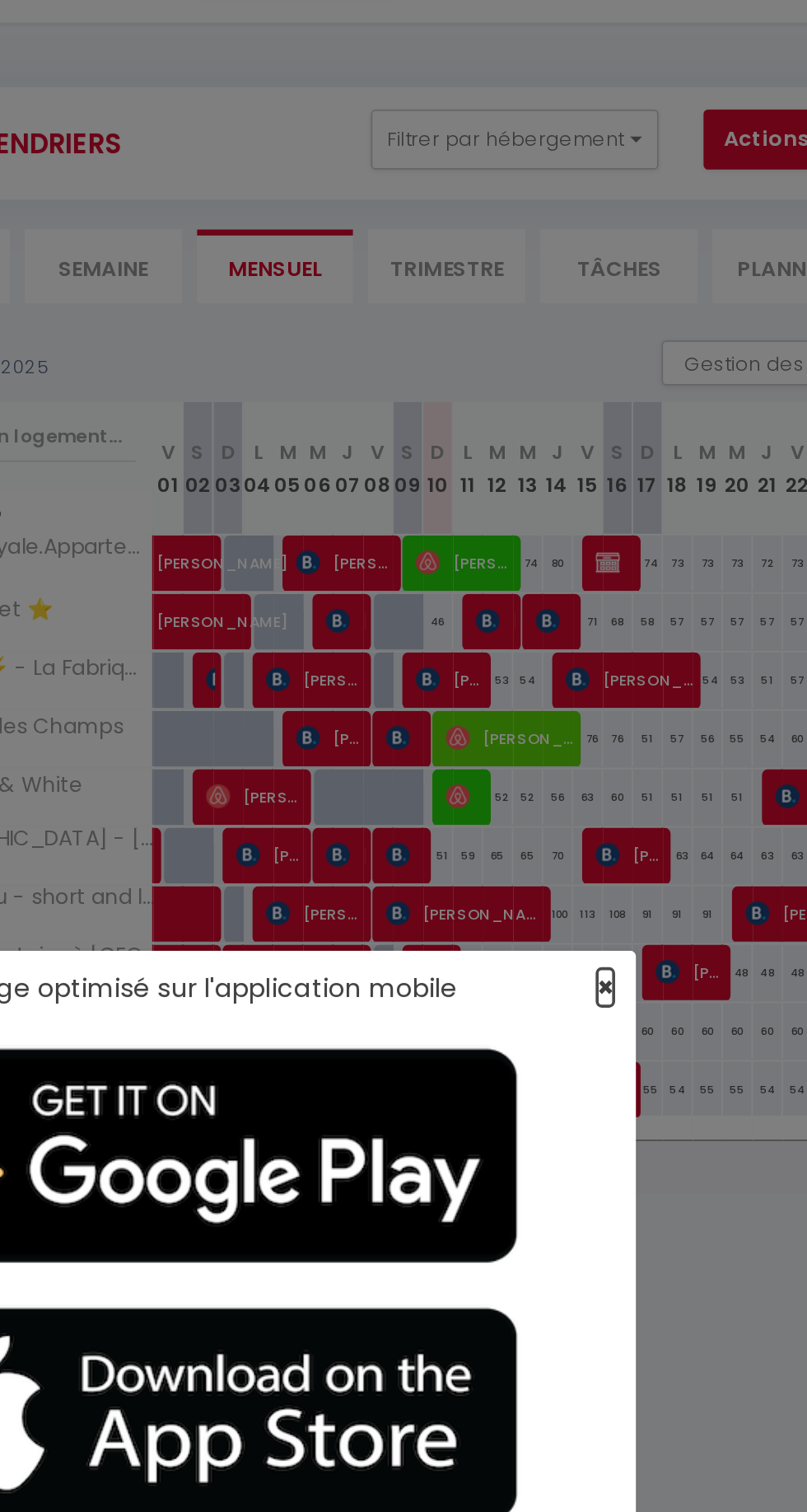
click at [633, 598] on span "×" at bounding box center [633, 588] width 9 height 21
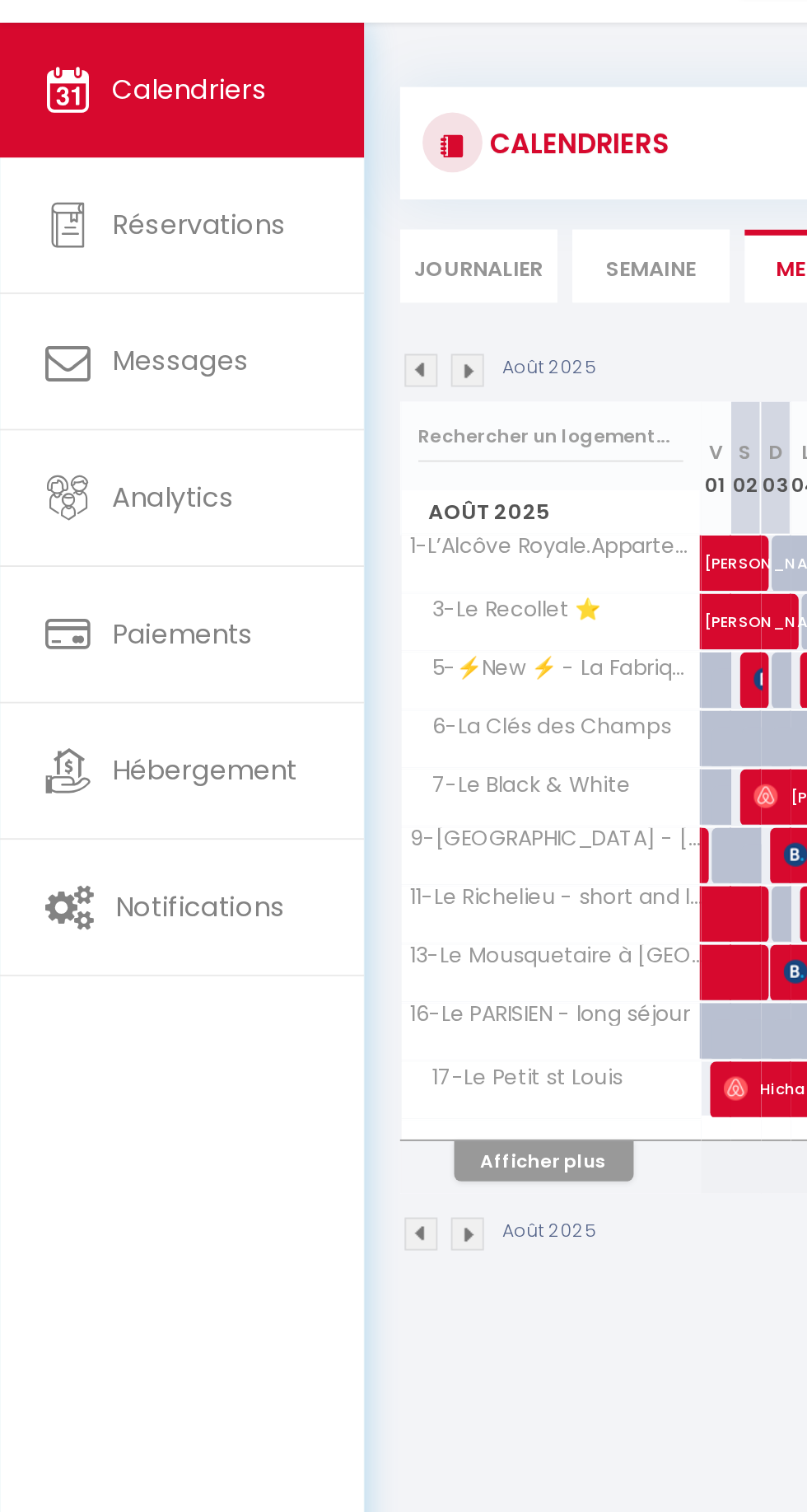
click at [354, 189] on li "Semaine" at bounding box center [358, 191] width 86 height 41
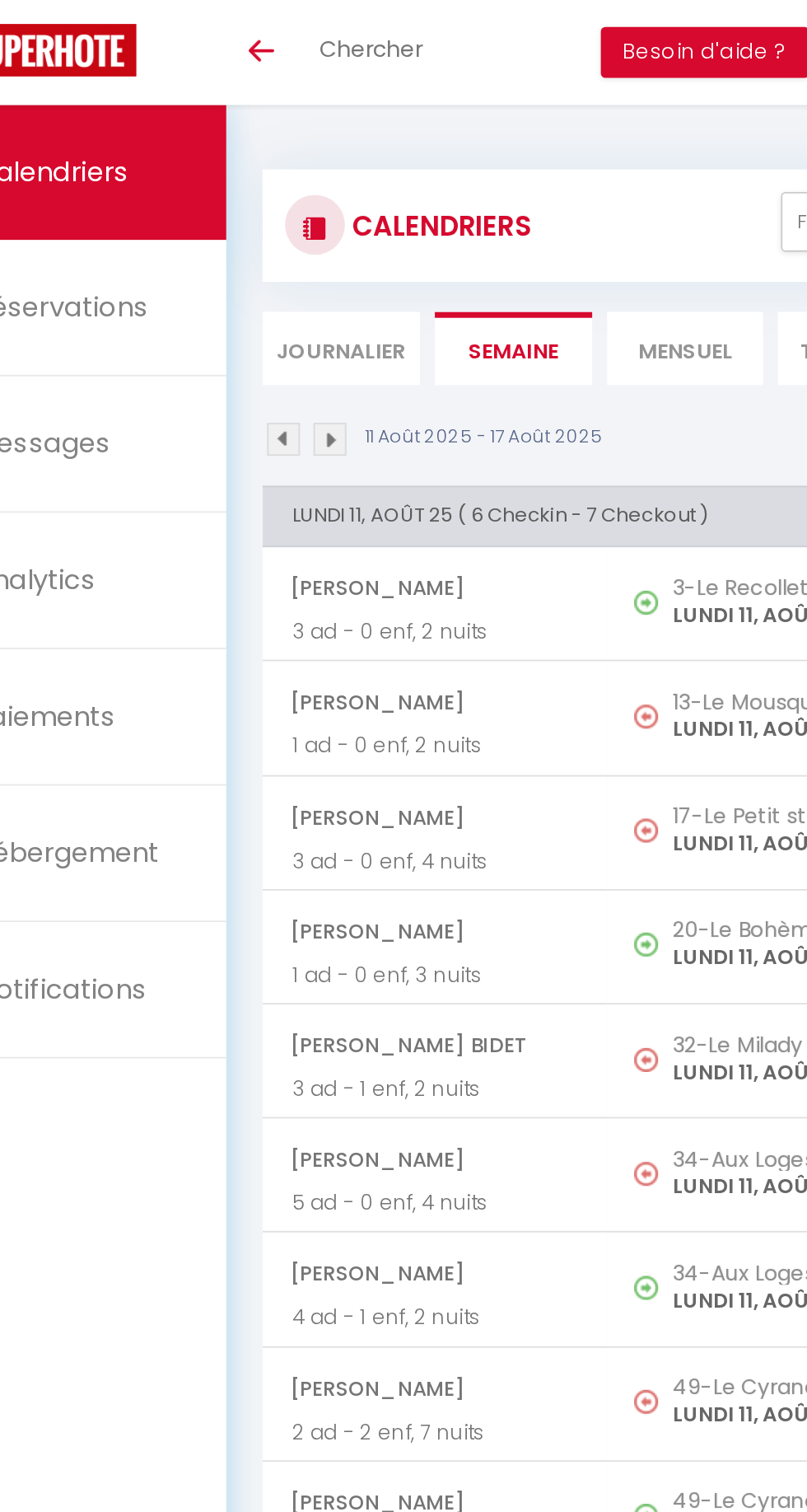
click at [223, 241] on img at bounding box center [232, 242] width 18 height 18
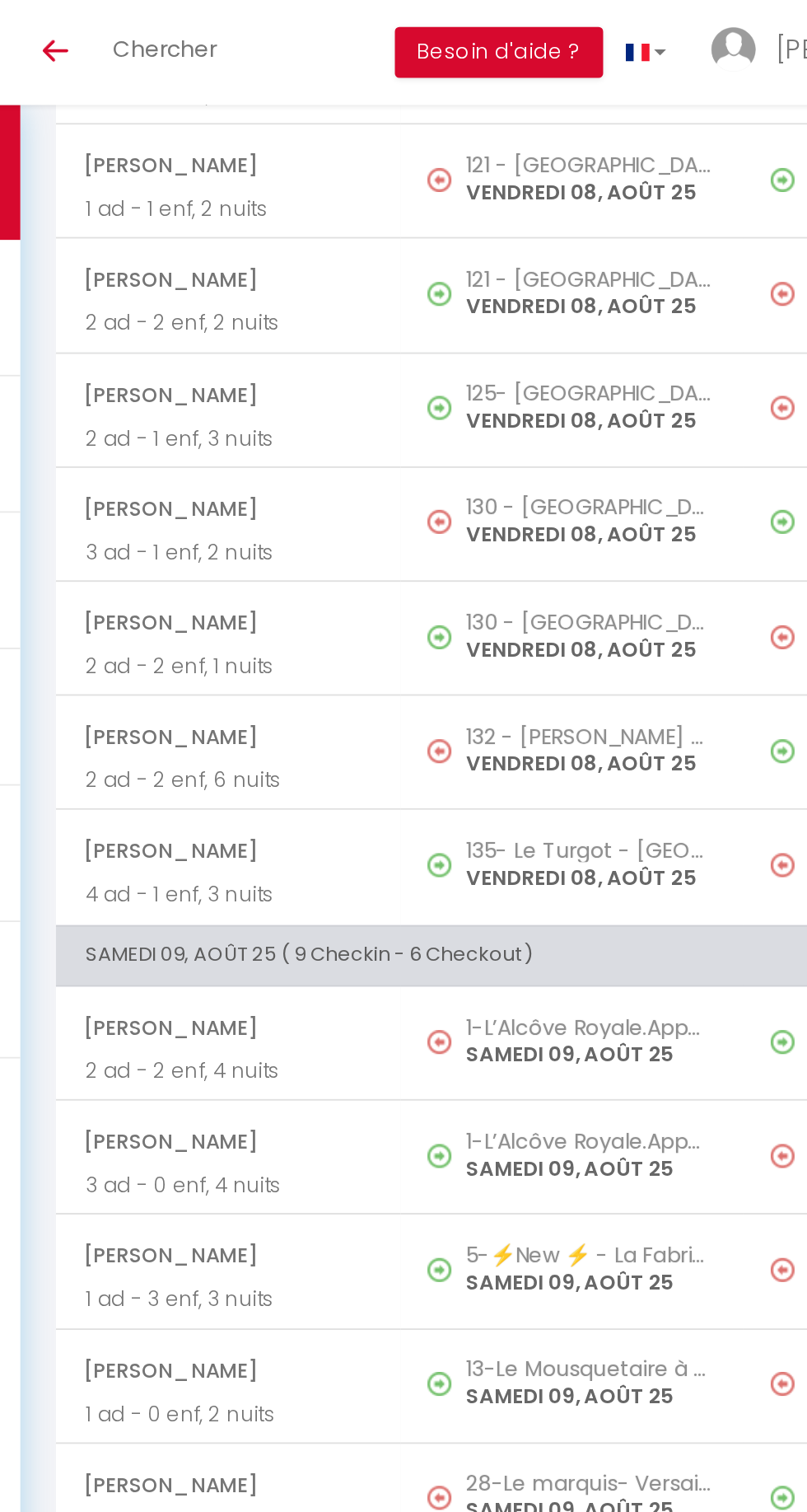
scroll to position [5139, 0]
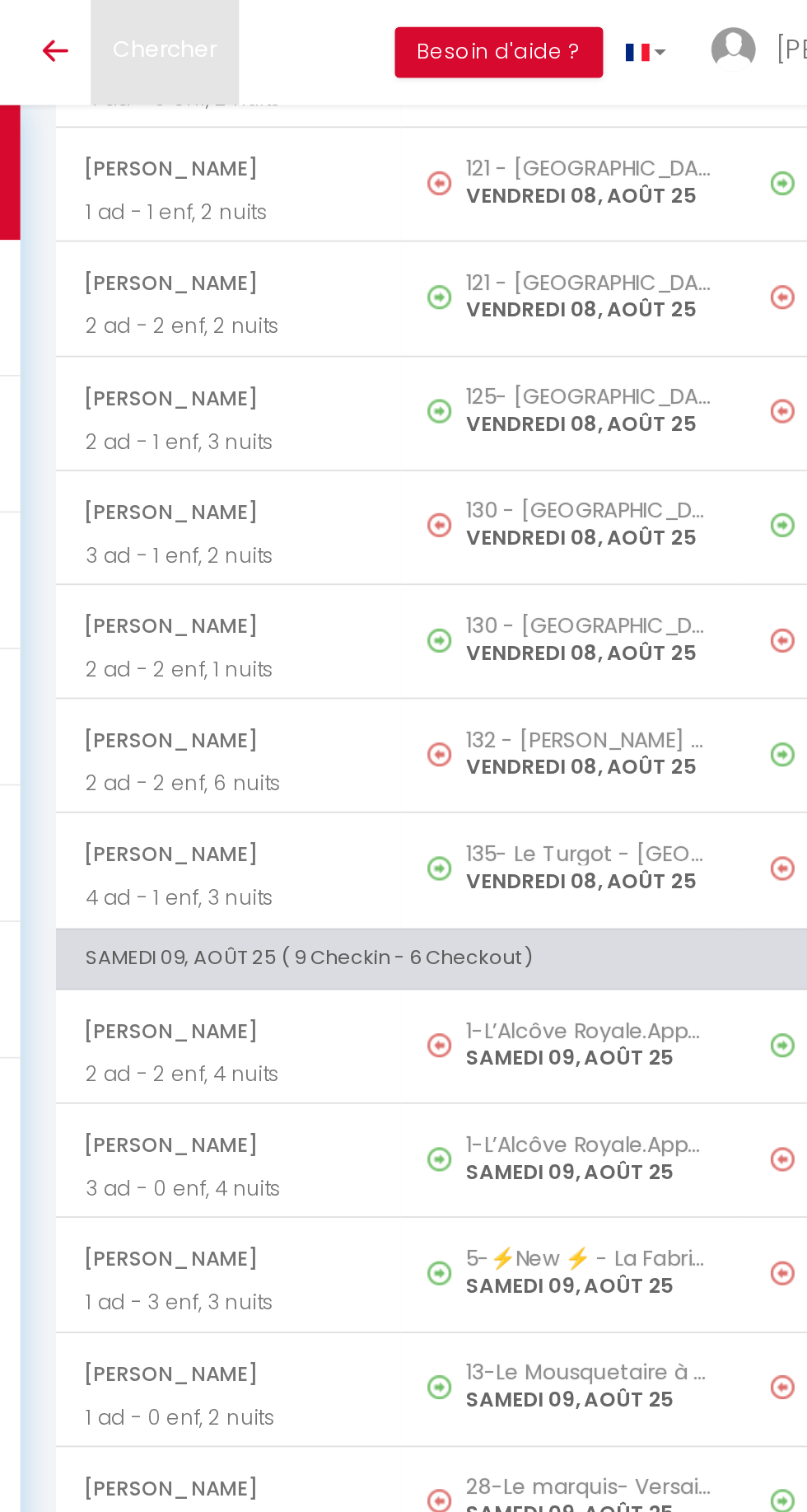
click at [268, 43] on link "Chercher" at bounding box center [279, 28] width 81 height 57
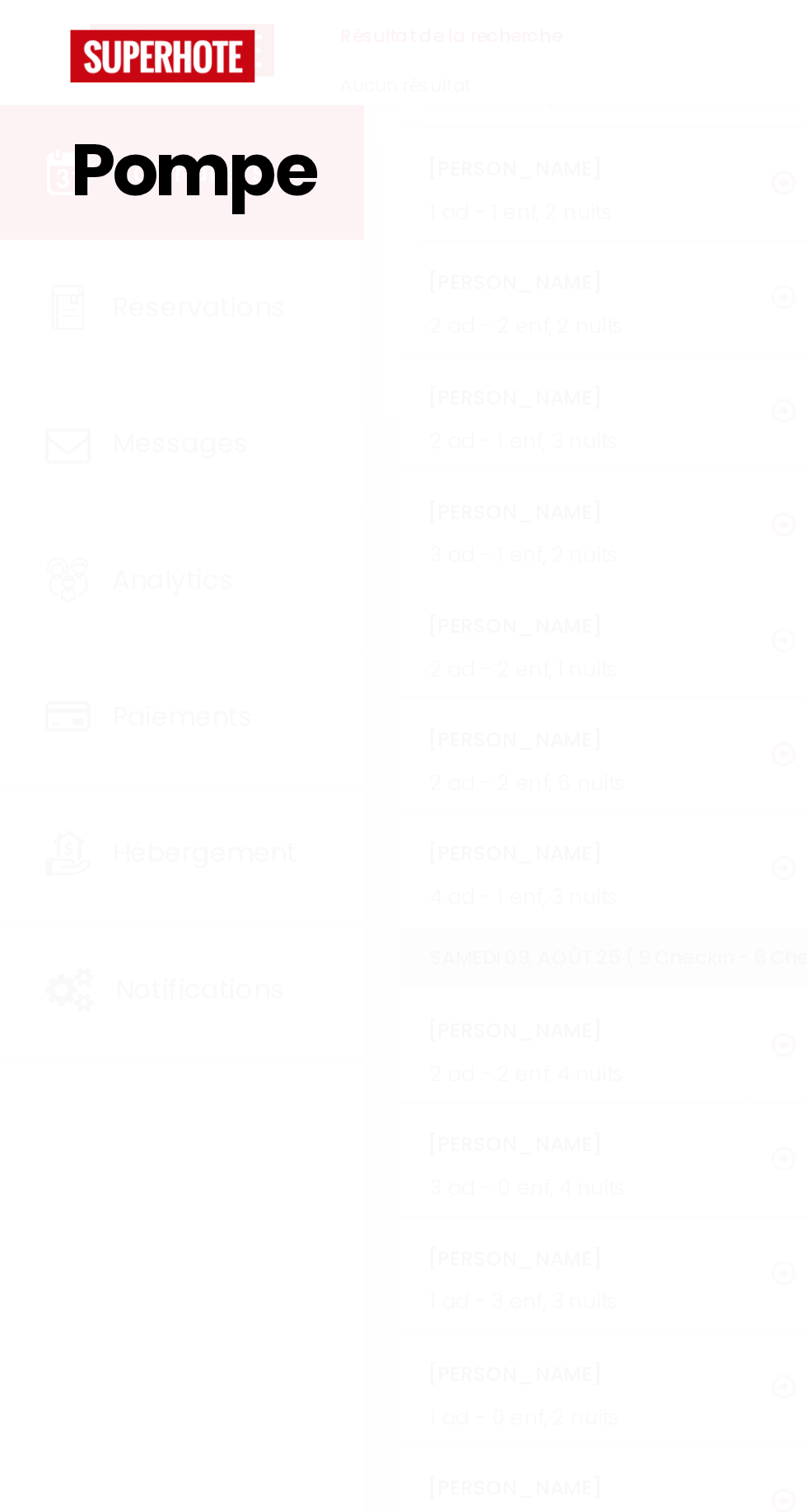
type input "Pompei"
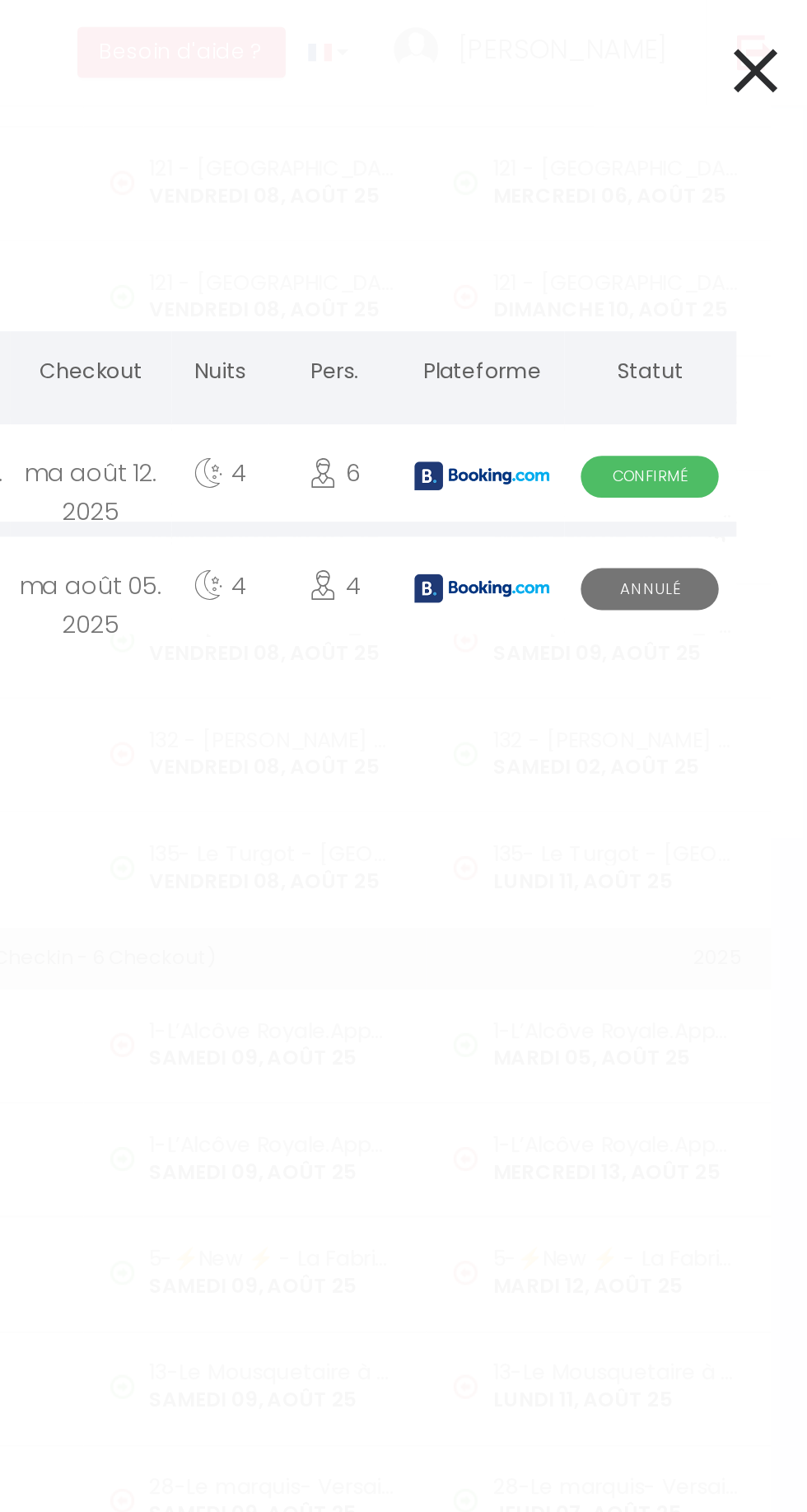
click at [601, 263] on img at bounding box center [628, 261] width 74 height 16
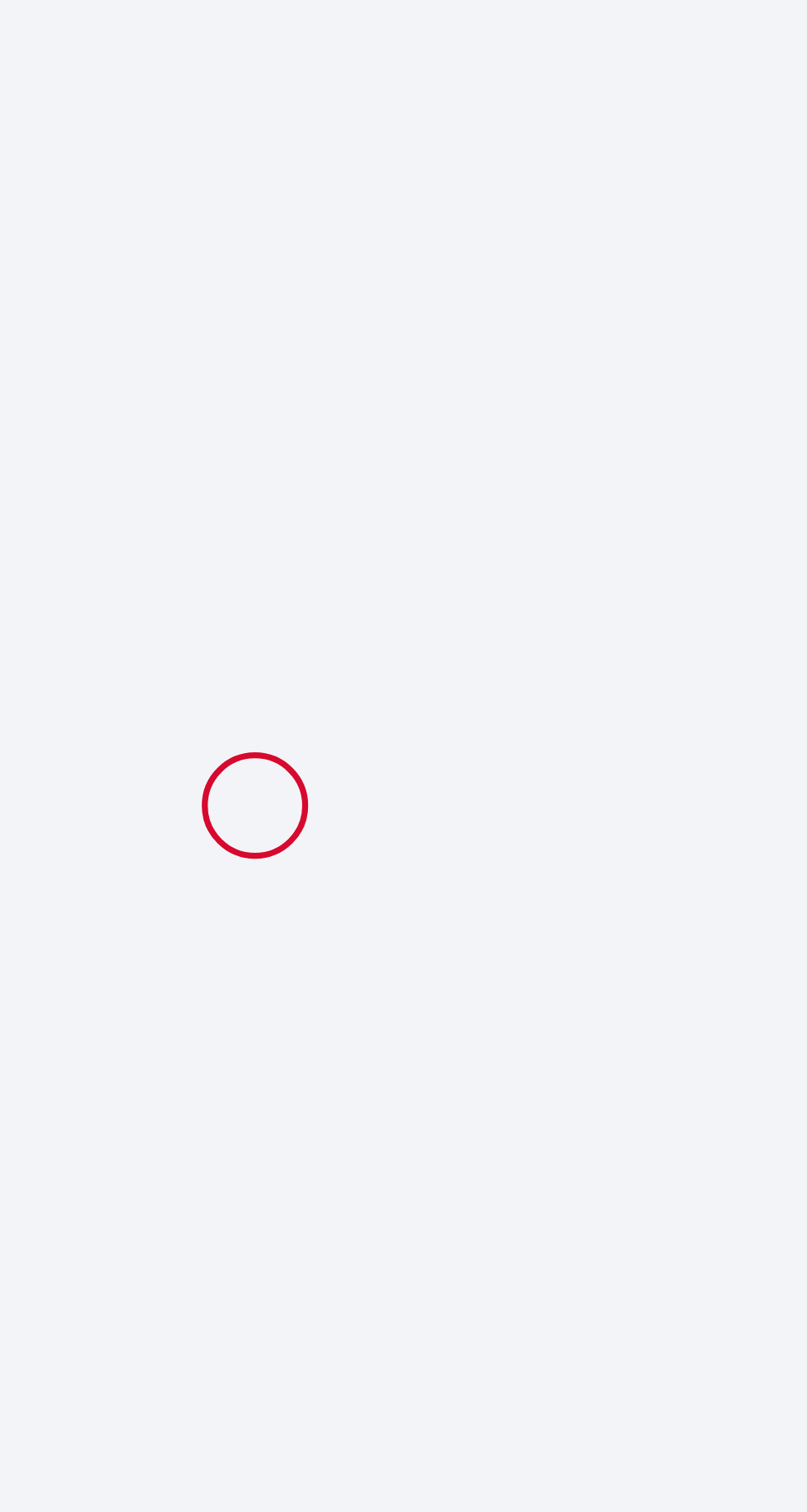
scroll to position [172, 0]
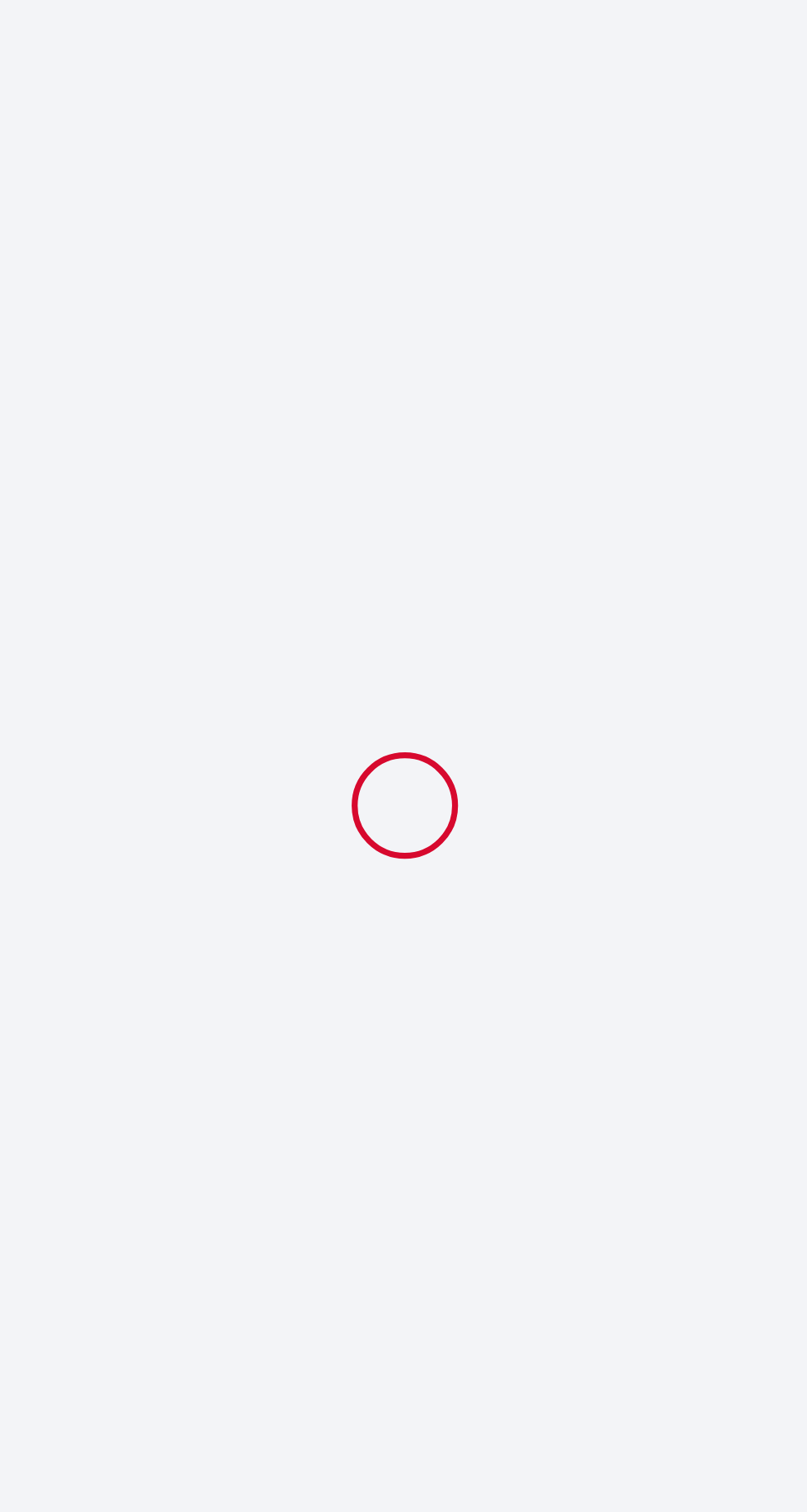
select select
checkbox input "false"
select select
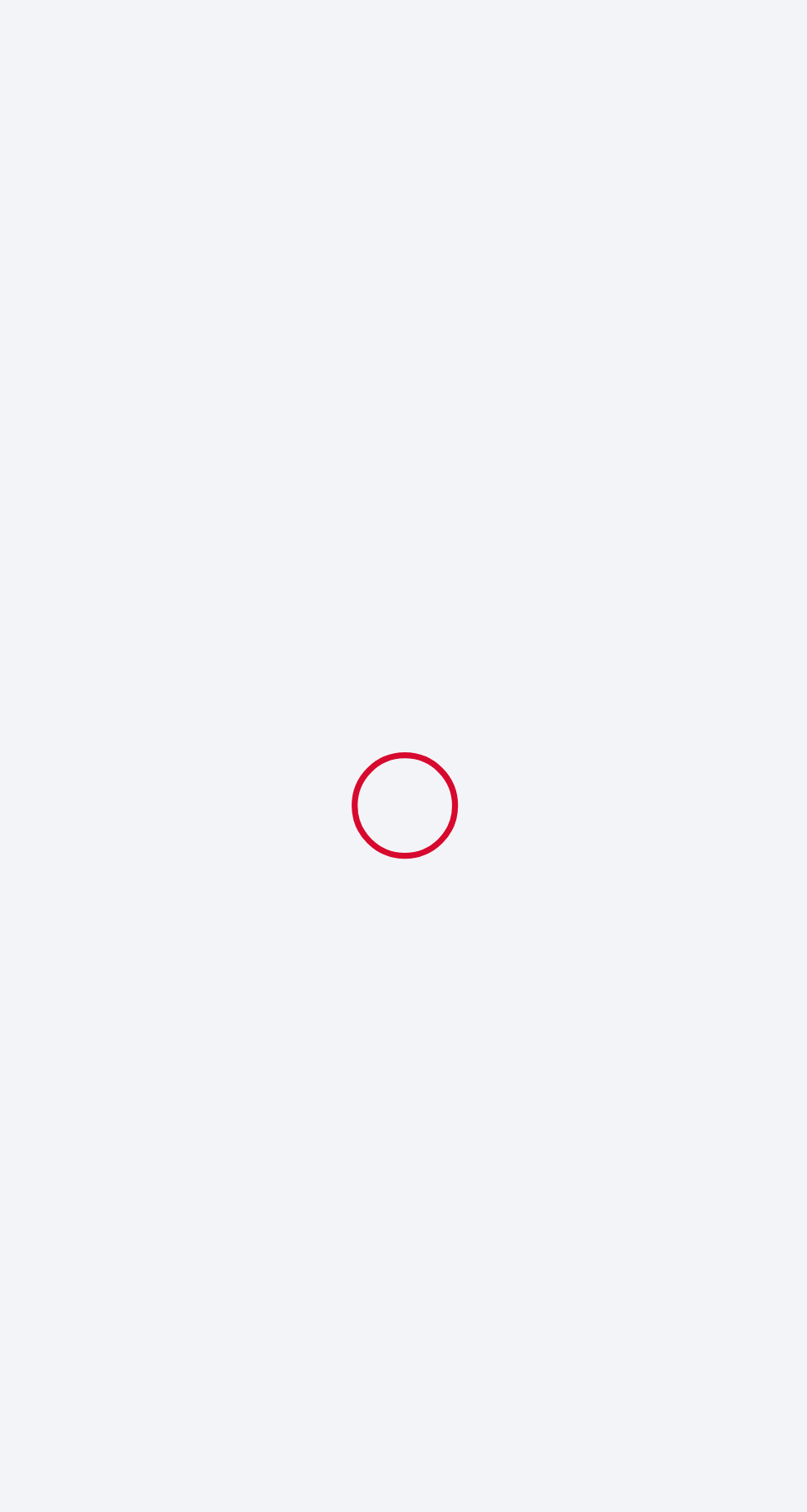
checkbox input "false"
select select
checkbox input "false"
type textarea "** THIS RESERVATION HAS BEEN PRE-PAID ** BOOKING NOTE : Payment charge is EUR 1…"
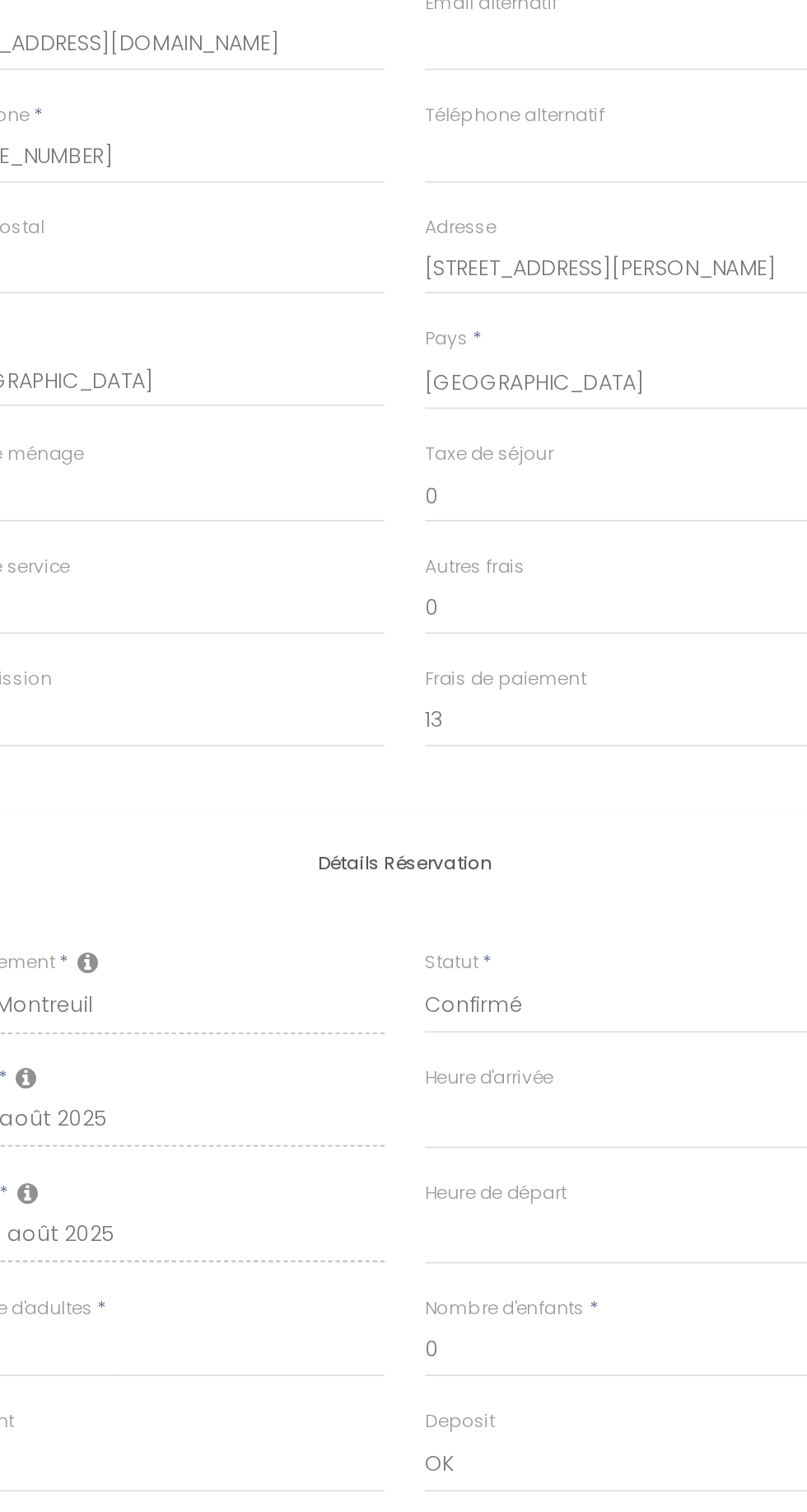
type input "120"
type input "75.6"
select select
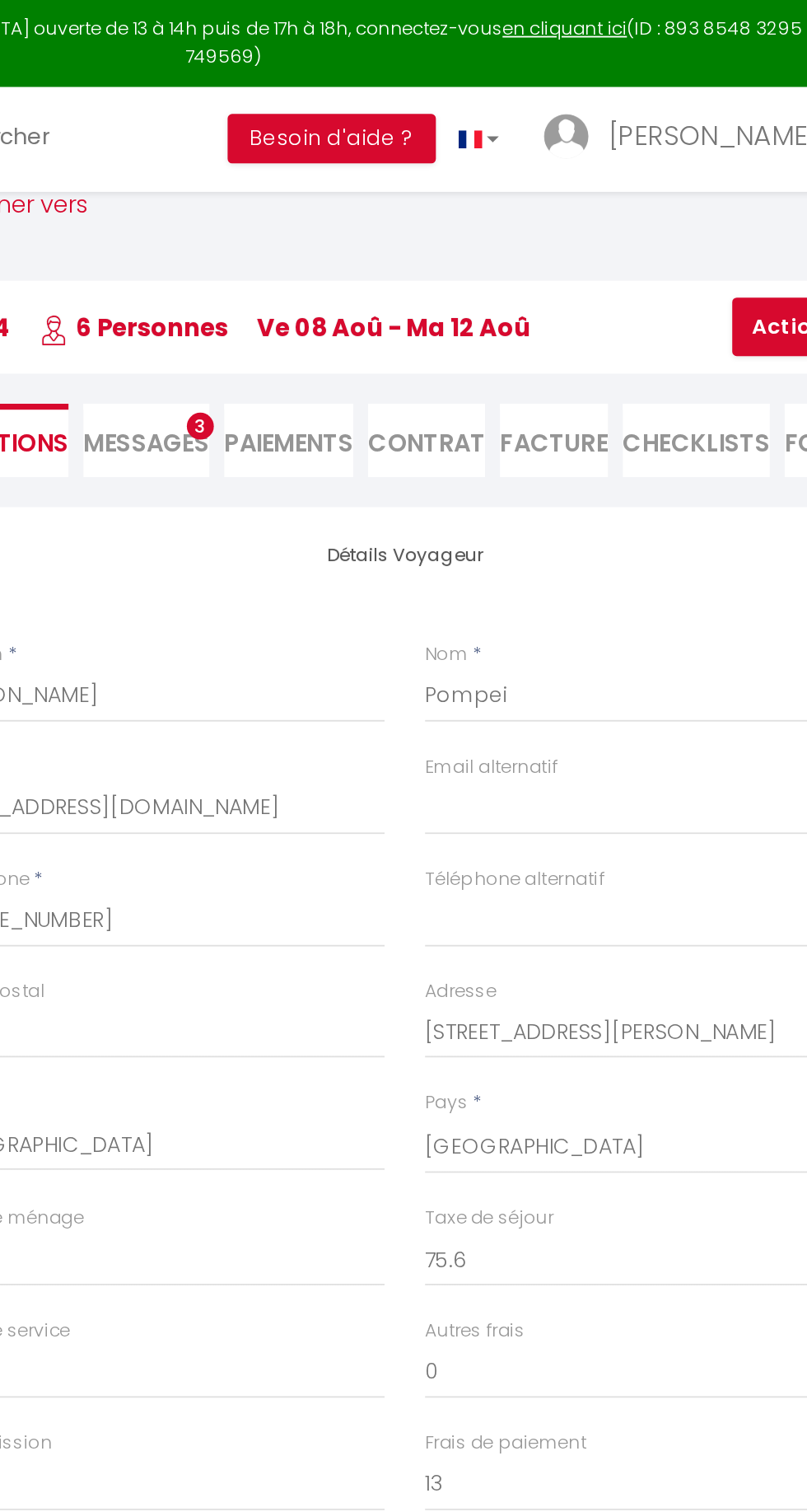
scroll to position [0, 0]
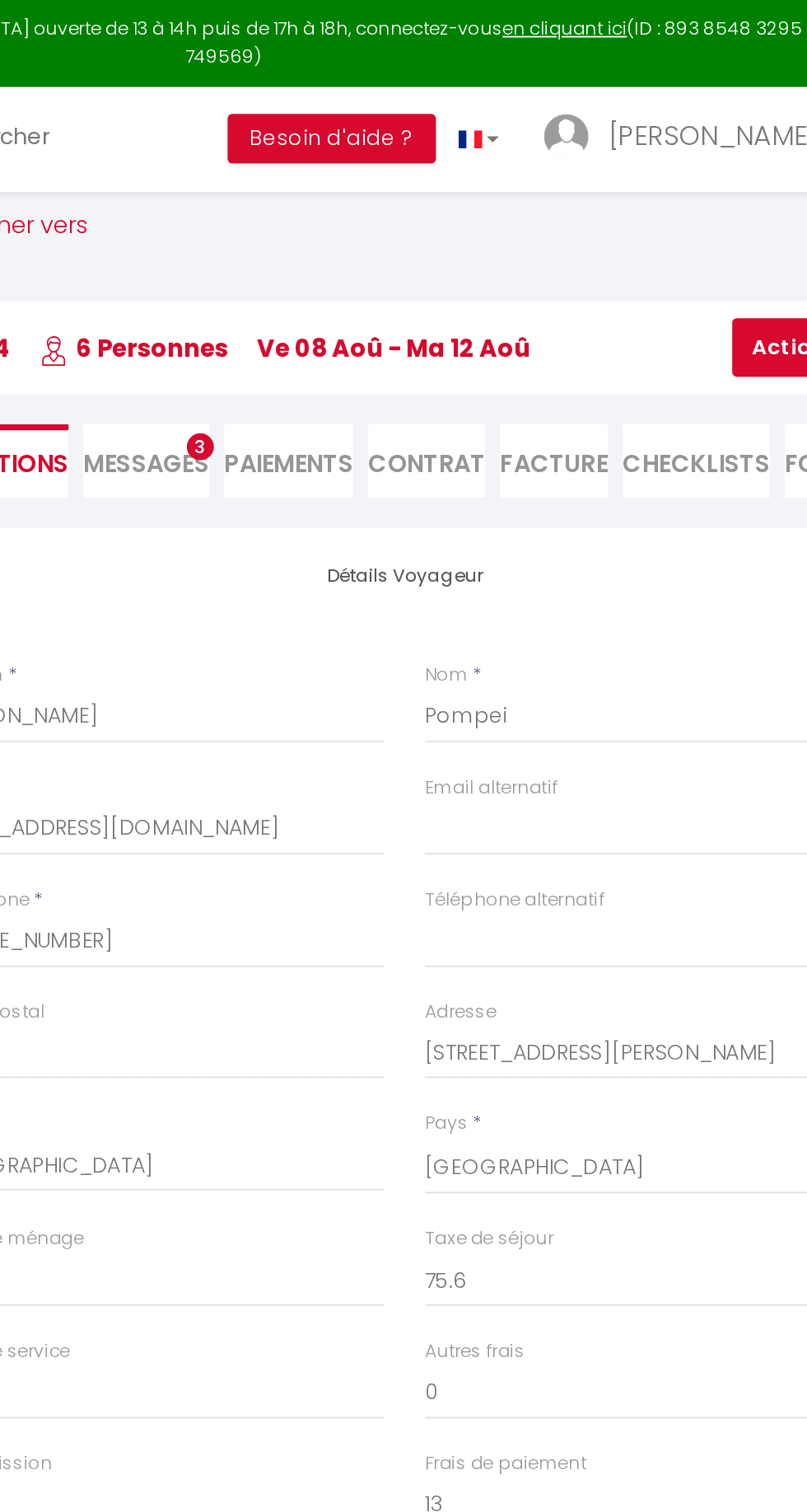
checkbox input "false"
select select
click at [376, 249] on span "Messages" at bounding box center [362, 254] width 69 height 19
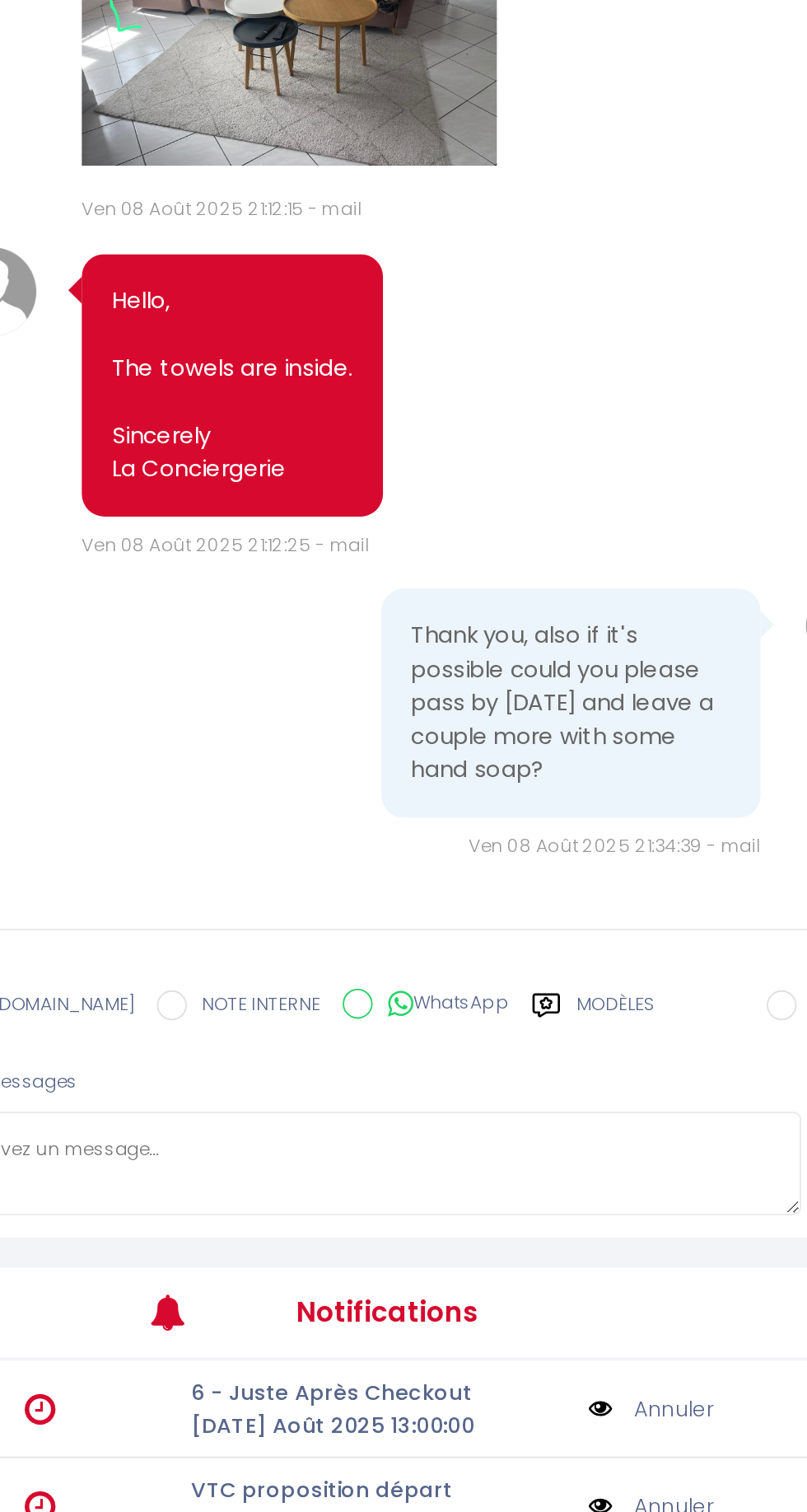
scroll to position [8302, 0]
